Goal: Transaction & Acquisition: Purchase product/service

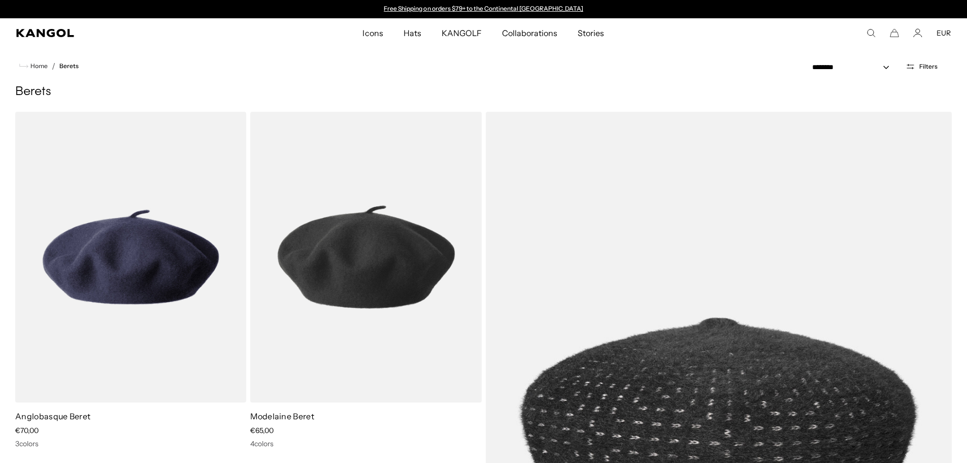
click at [870, 34] on icon "Search here" at bounding box center [871, 32] width 9 height 9
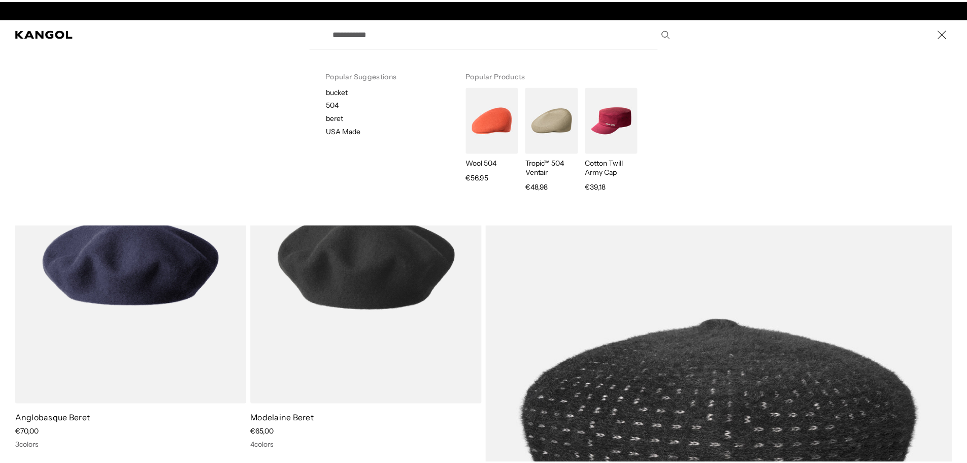
scroll to position [0, 209]
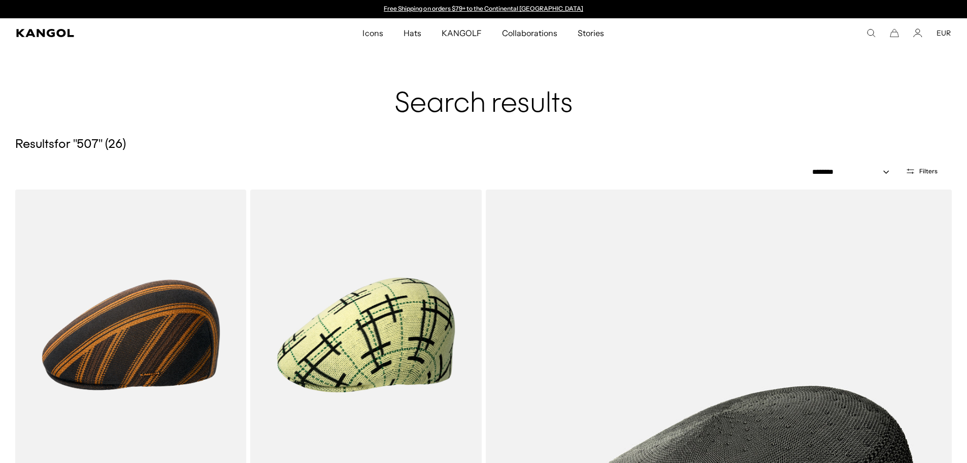
click at [871, 32] on icon "Search here" at bounding box center [871, 32] width 9 height 9
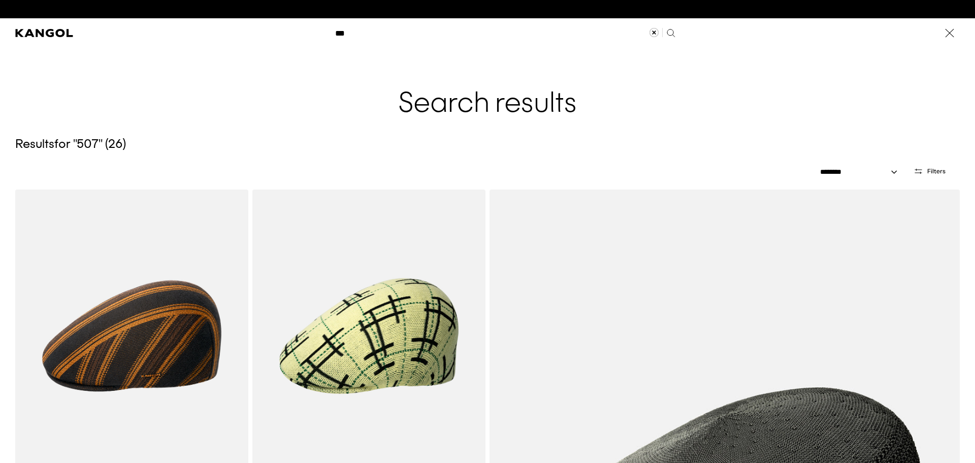
scroll to position [0, 209]
click at [441, 34] on input "***" at bounding box center [504, 32] width 351 height 25
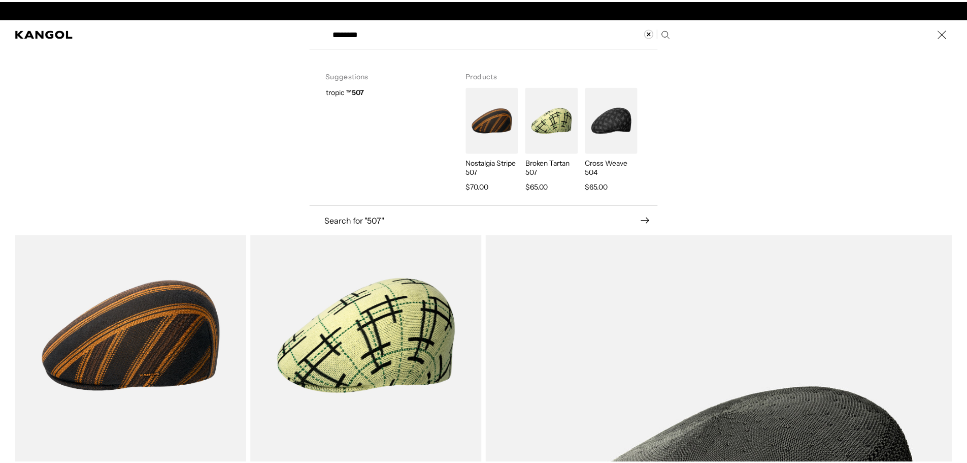
scroll to position [0, 0]
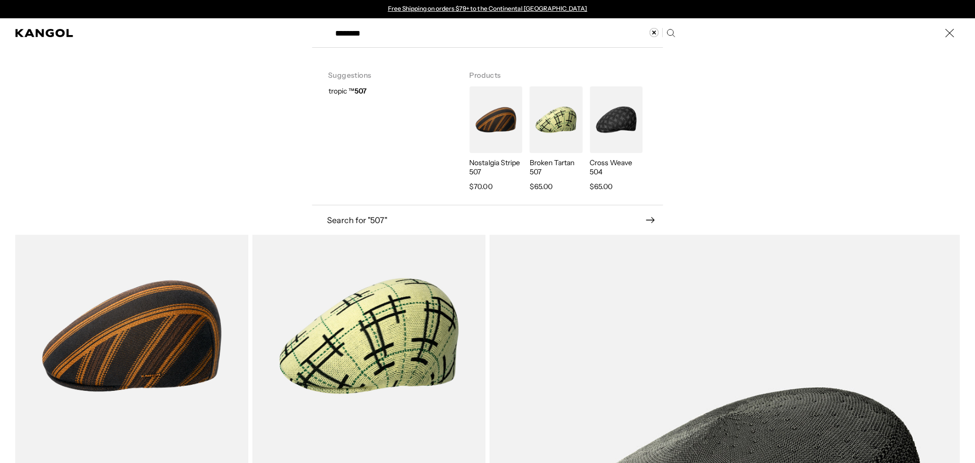
type input "********"
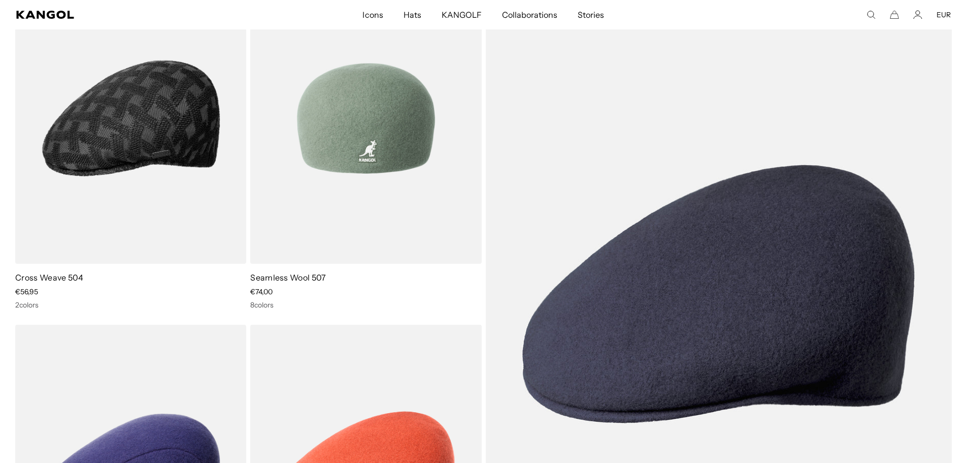
scroll to position [203, 0]
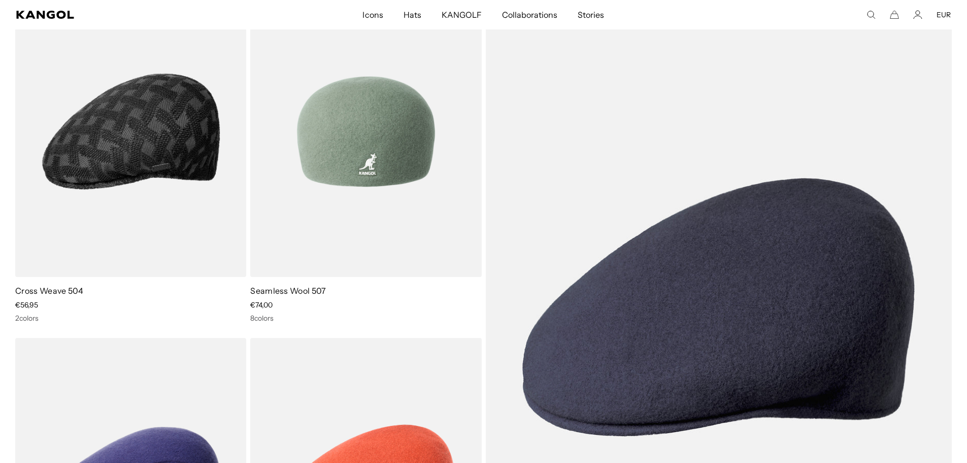
click at [366, 187] on img at bounding box center [365, 131] width 231 height 290
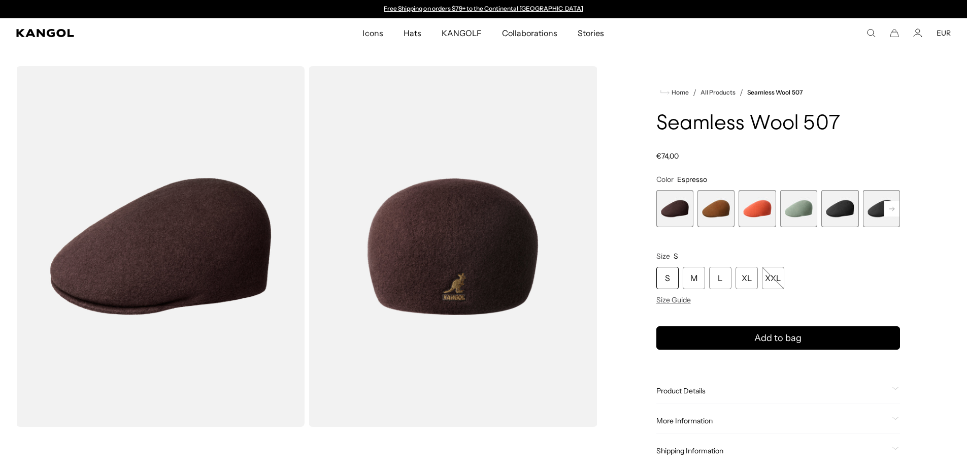
click at [892, 212] on rect at bounding box center [891, 208] width 15 height 15
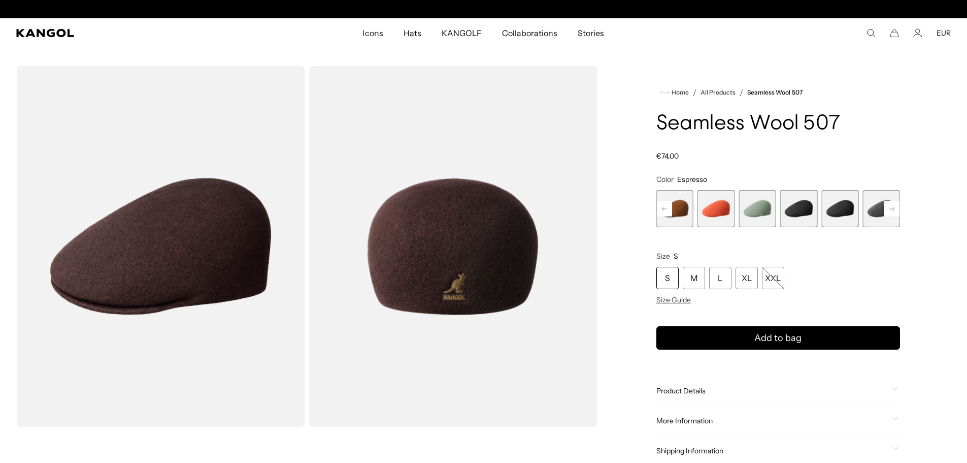
click at [788, 216] on span "5 of 9" at bounding box center [798, 208] width 37 height 37
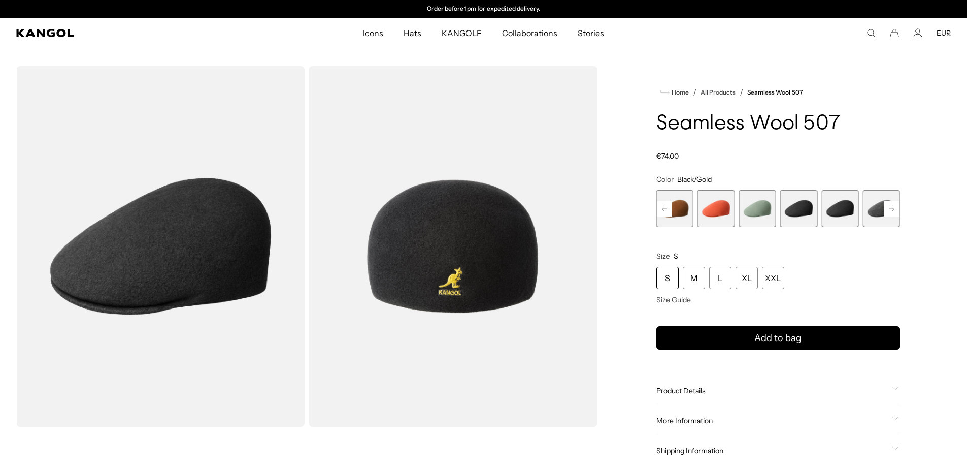
click at [847, 212] on span "6 of 9" at bounding box center [839, 208] width 37 height 37
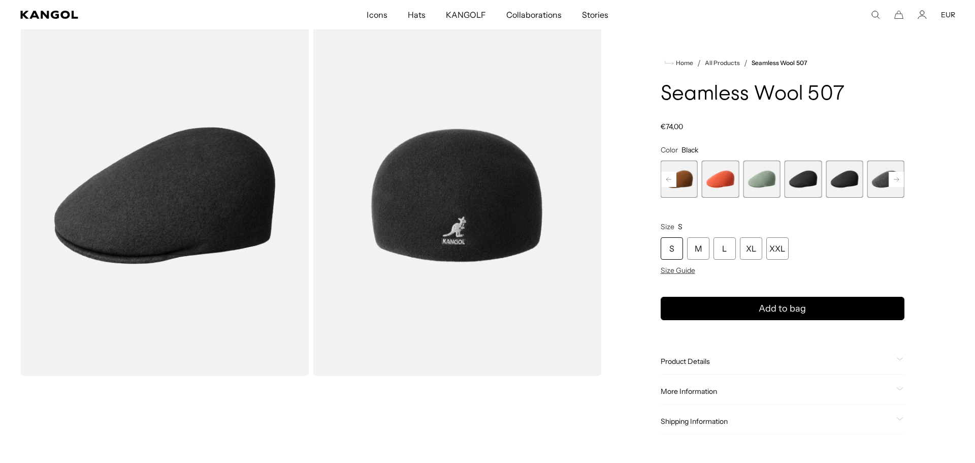
scroll to position [0, 209]
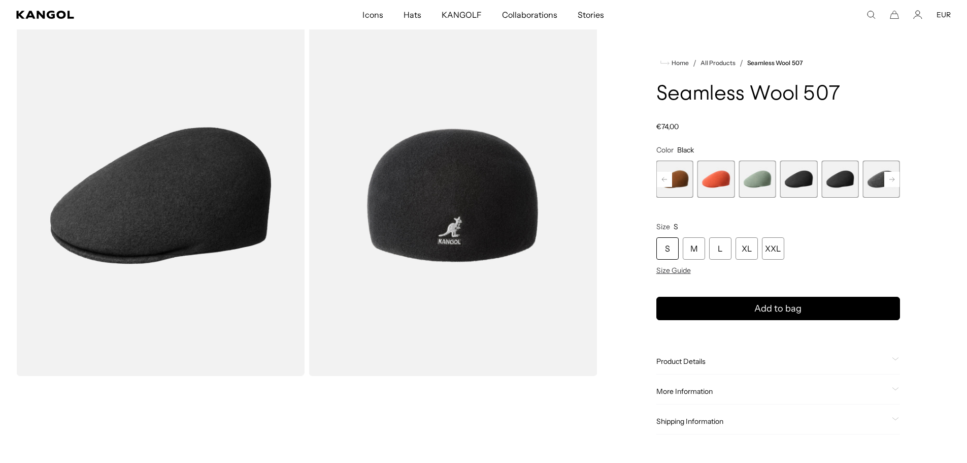
drag, startPoint x: 157, startPoint y: 210, endPoint x: 142, endPoint y: 223, distance: 19.8
click at [142, 223] on img "Gallery Viewer" at bounding box center [160, 195] width 288 height 360
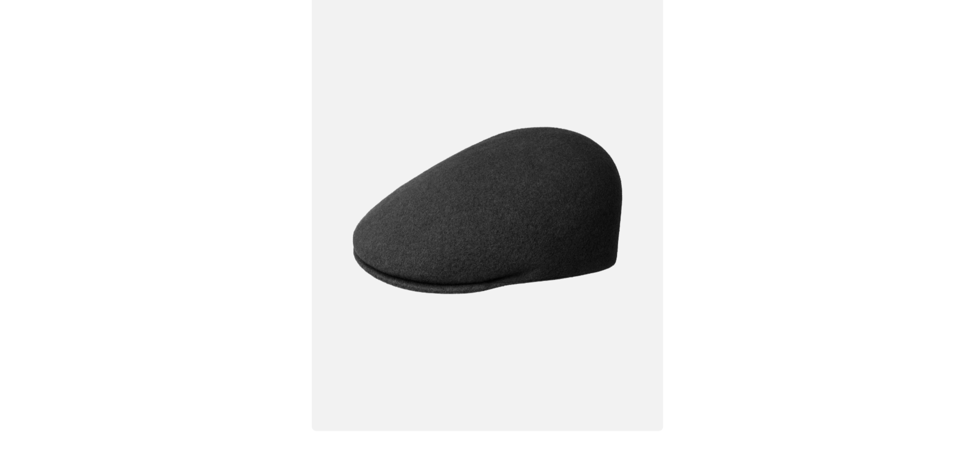
scroll to position [0, 0]
